Goal: Task Accomplishment & Management: Manage account settings

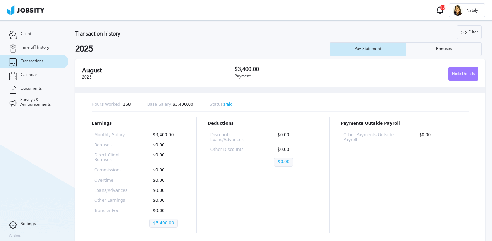
scroll to position [3, 0]
click at [26, 39] on link "Client" at bounding box center [34, 34] width 68 height 14
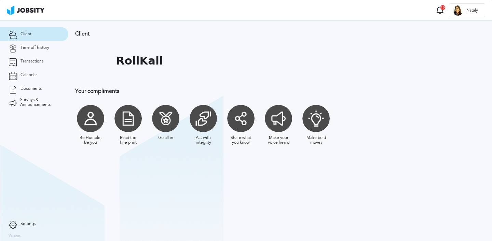
click at [440, 17] on section "Client 10 Notifications Mark all as seen Your Sick day Time Off has been approv…" at bounding box center [246, 10] width 492 height 20
click at [440, 14] on div "10" at bounding box center [440, 10] width 11 height 11
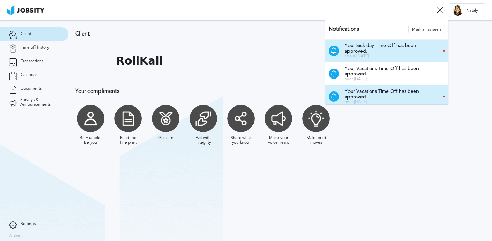
click at [442, 49] on div "Your Sick day Time Off has been approved. about 3 years ago" at bounding box center [386, 51] width 123 height 23
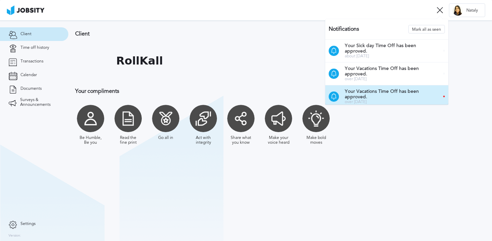
click at [365, 93] on p "Your Vacations Time Off has been approved." at bounding box center [391, 94] width 93 height 11
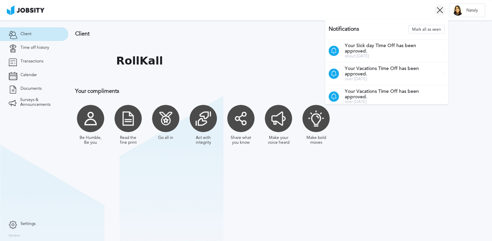
click at [438, 8] on icon at bounding box center [440, 10] width 6 height 6
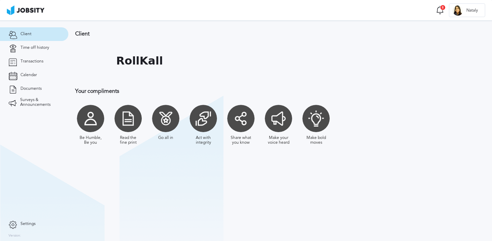
click at [36, 32] on link "Client" at bounding box center [34, 34] width 68 height 14
click at [38, 64] on span "Transactions" at bounding box center [31, 61] width 23 height 5
